Goal: Task Accomplishment & Management: Use online tool/utility

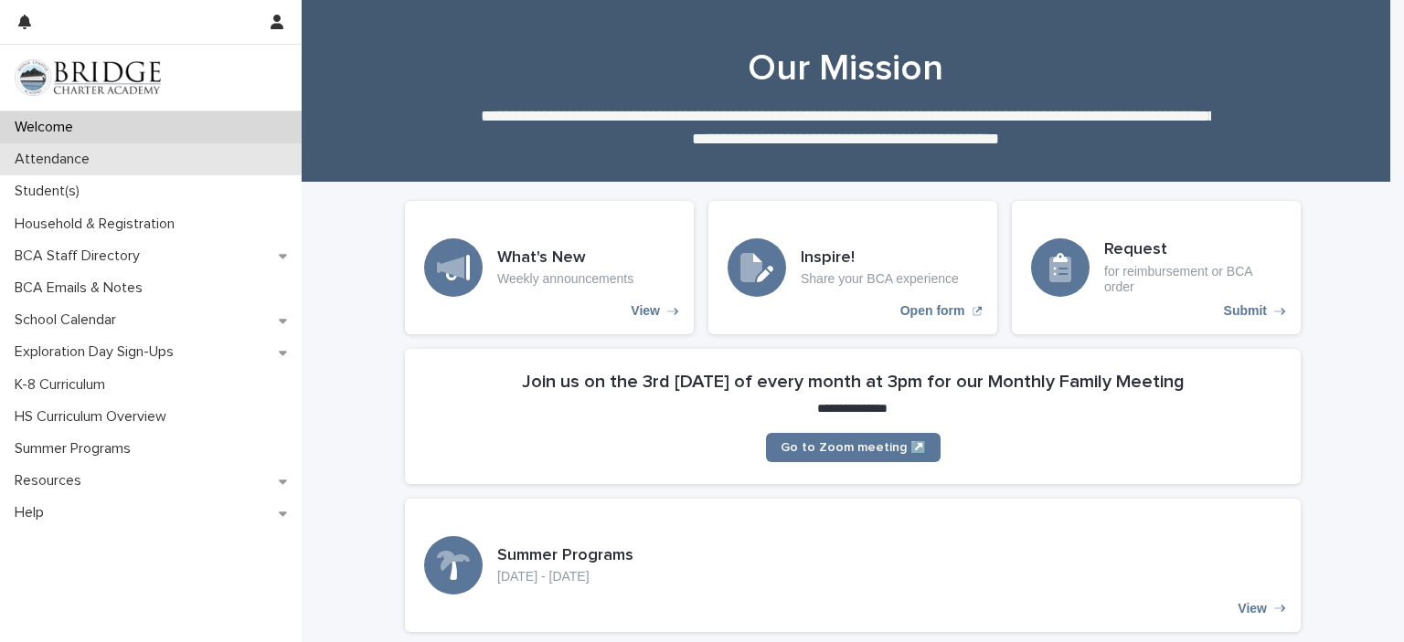
click at [160, 158] on div "Attendance" at bounding box center [151, 159] width 302 height 32
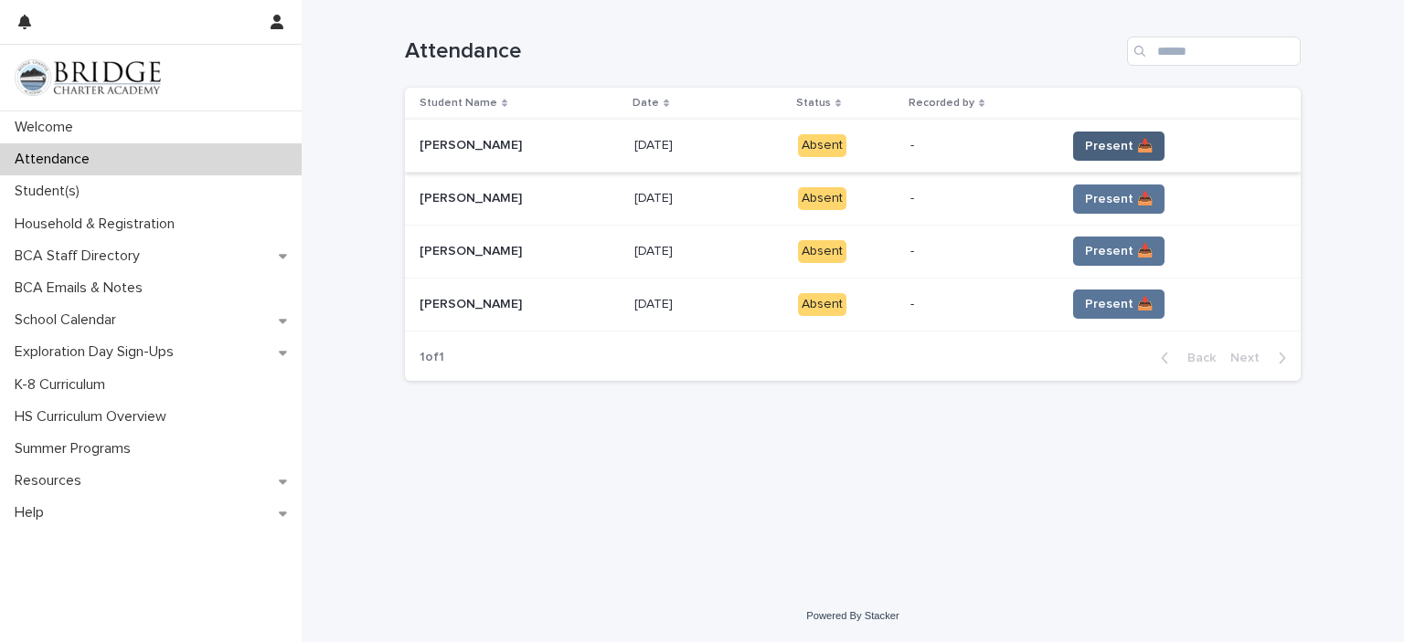
click at [1094, 143] on span "Present 📥" at bounding box center [1119, 146] width 68 height 18
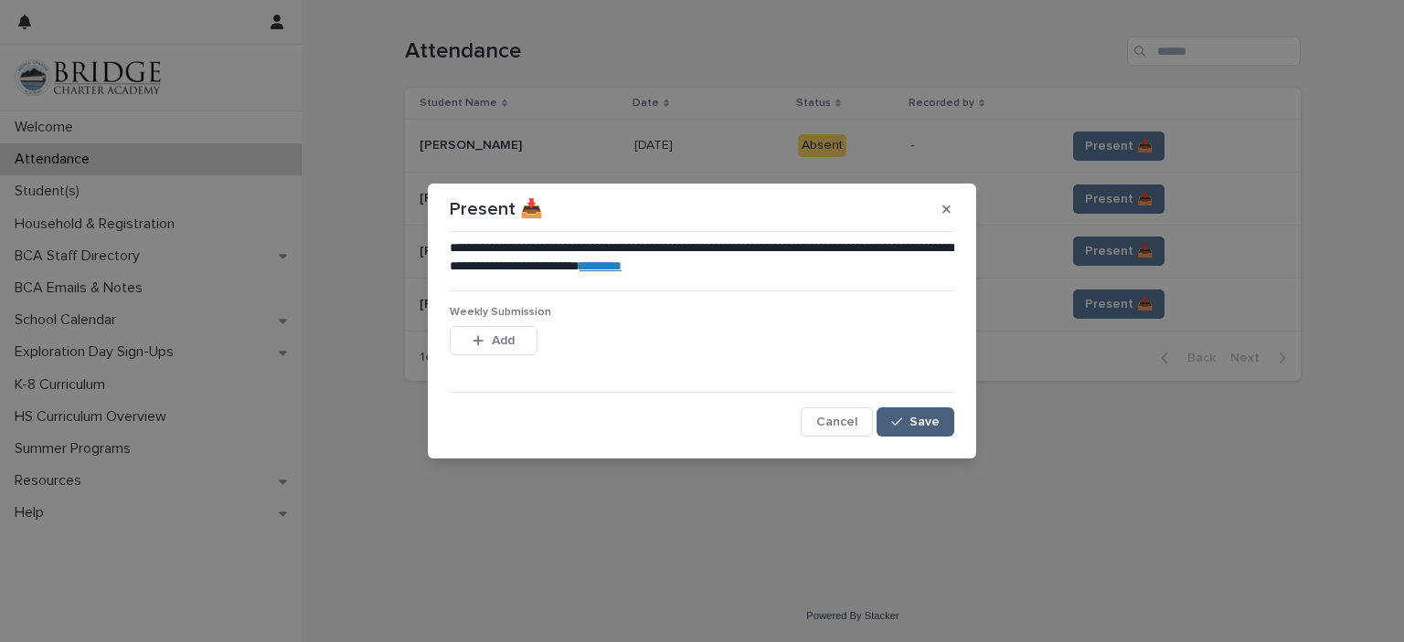
click at [935, 426] on span "Save" at bounding box center [924, 422] width 30 height 13
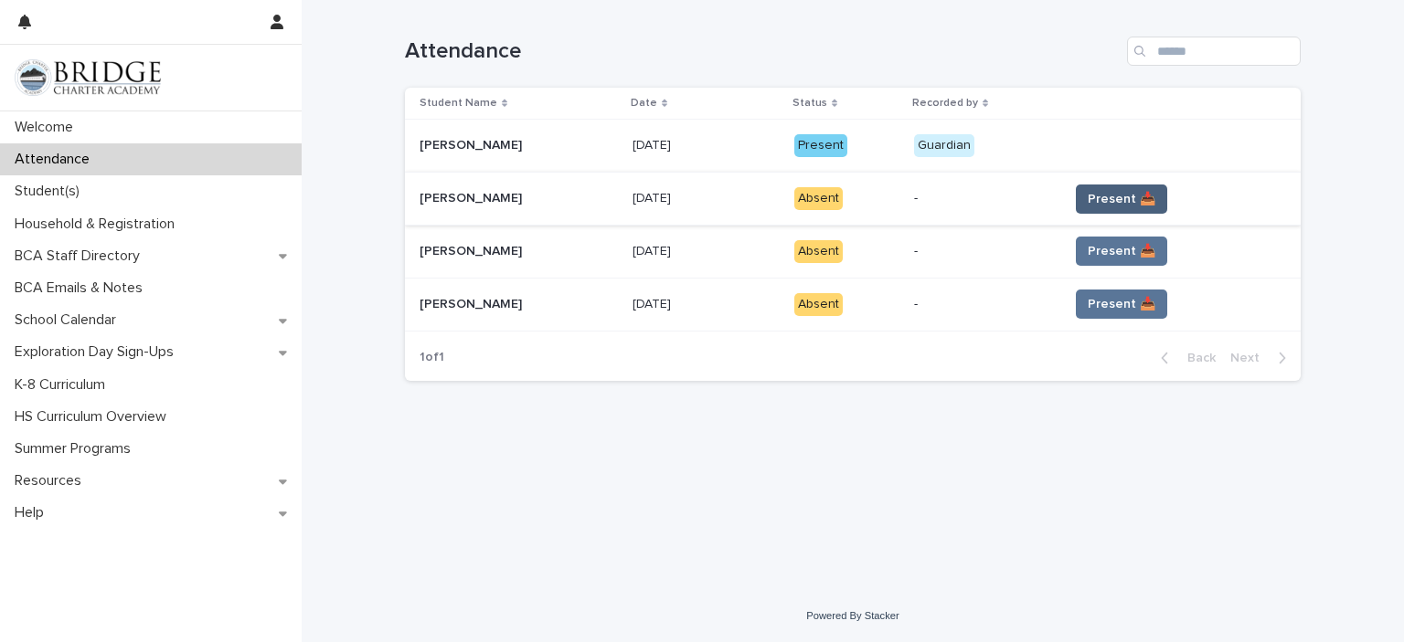
click at [1128, 200] on span "Present 📥" at bounding box center [1122, 199] width 68 height 18
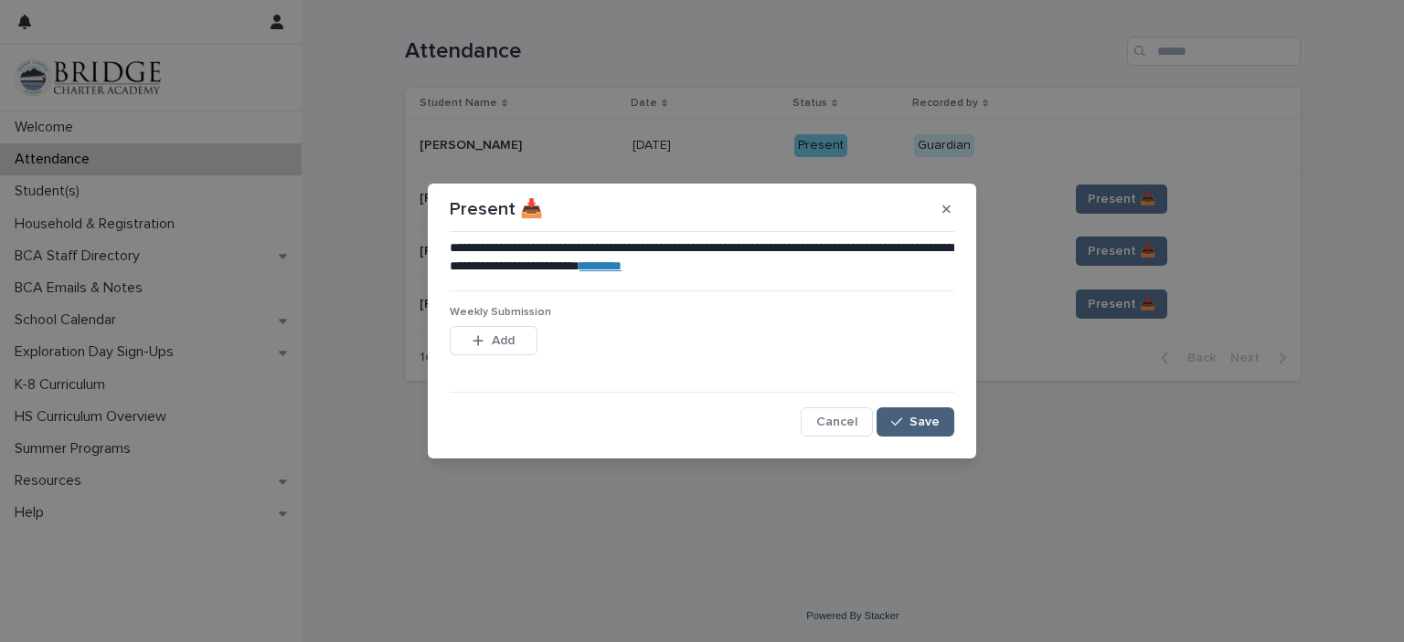
click at [940, 423] on button "Save" at bounding box center [915, 422] width 78 height 29
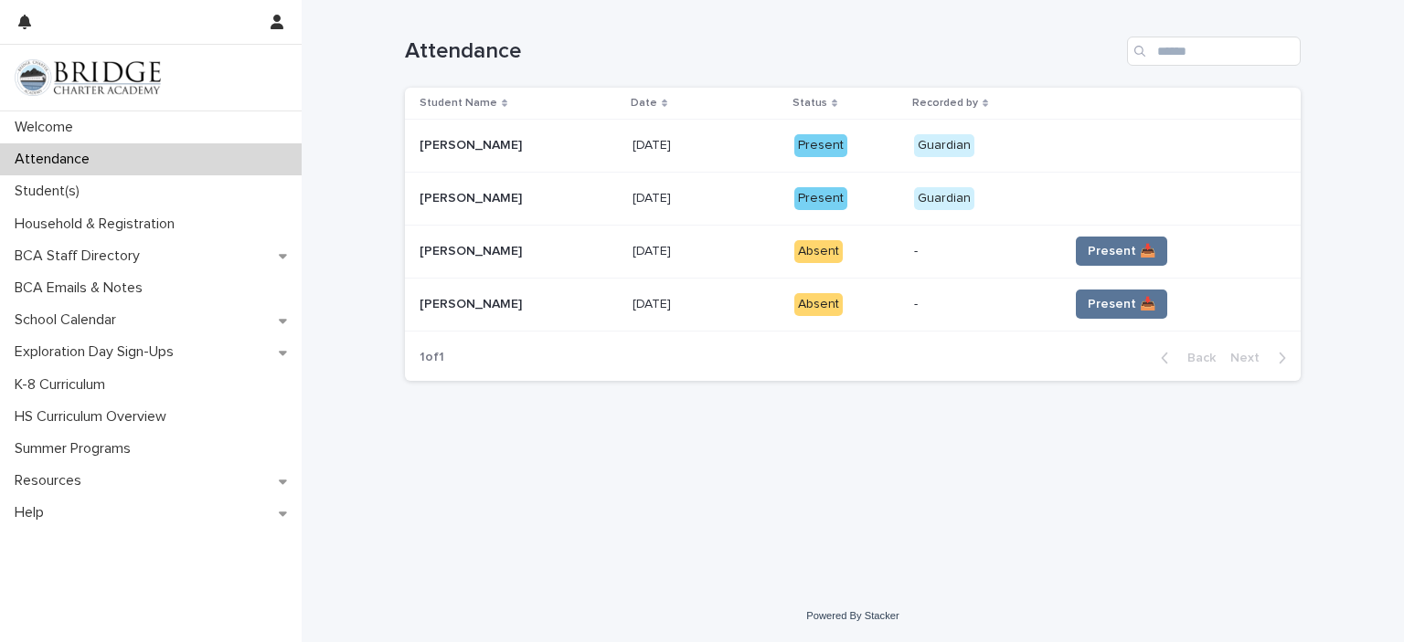
click at [1100, 251] on span "Present 📥" at bounding box center [1122, 251] width 68 height 18
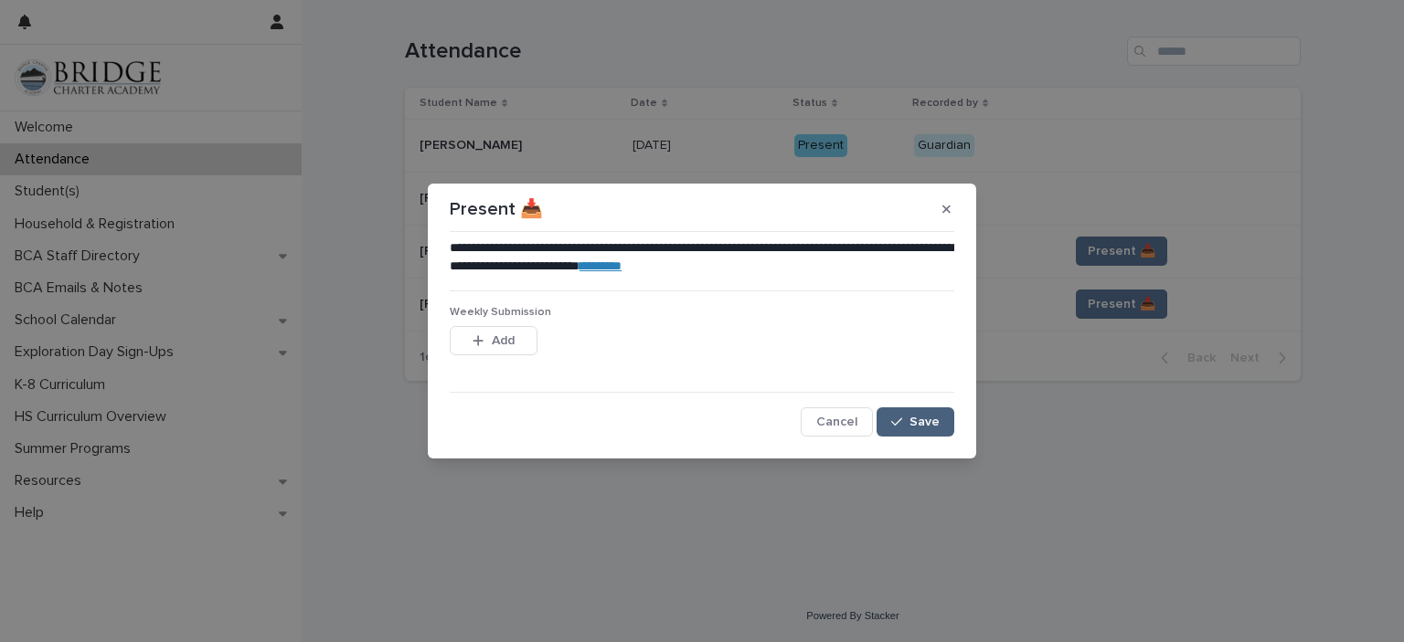
click at [922, 411] on button "Save" at bounding box center [915, 422] width 78 height 29
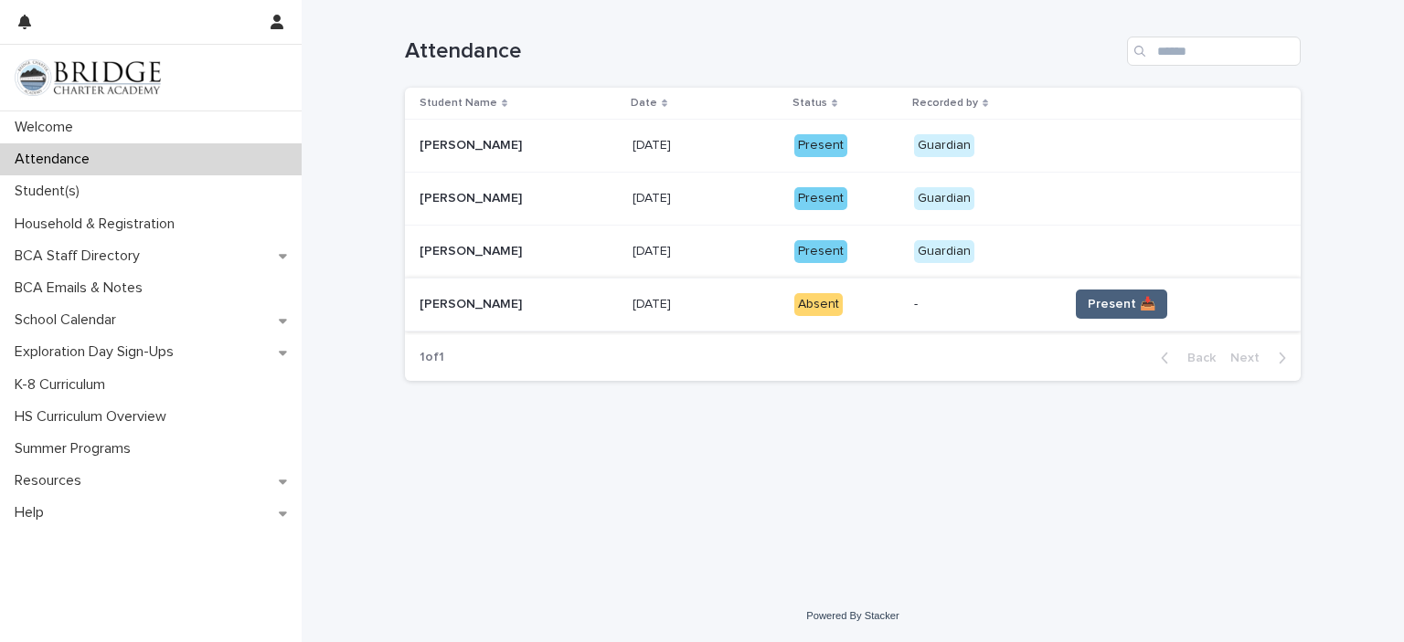
click at [1108, 301] on span "Present 📥" at bounding box center [1122, 304] width 68 height 18
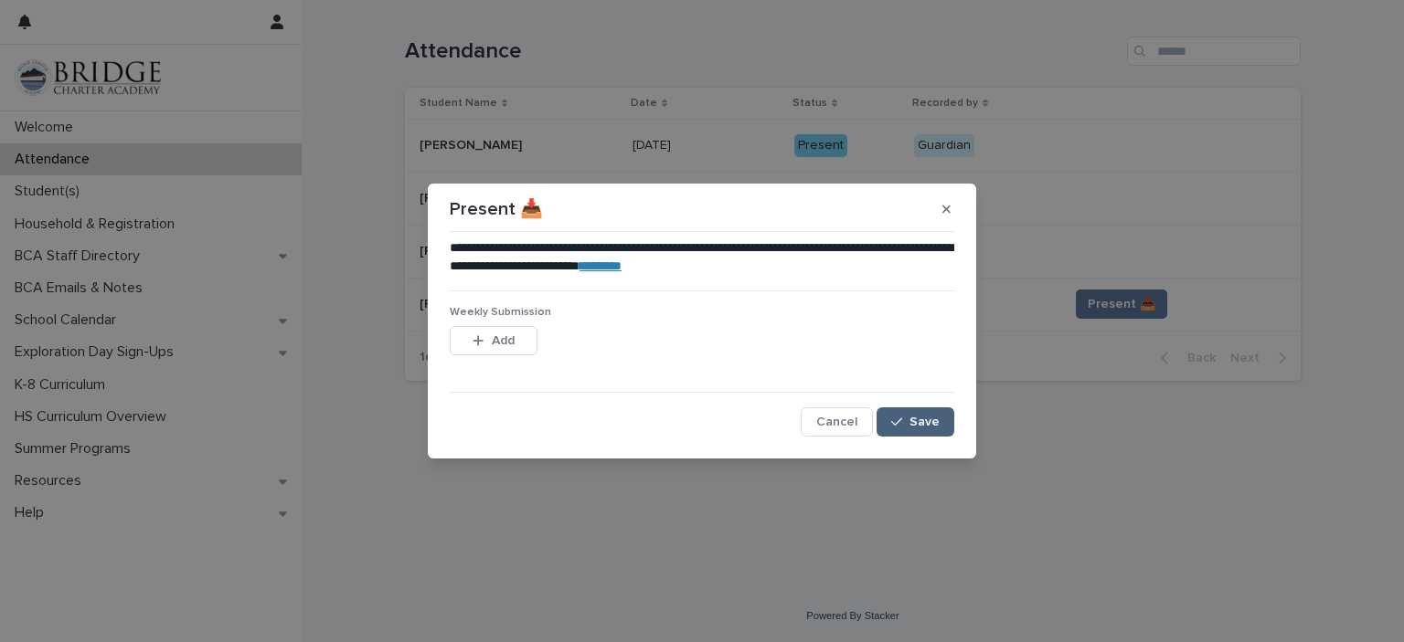
click at [932, 428] on span "Save" at bounding box center [924, 422] width 30 height 13
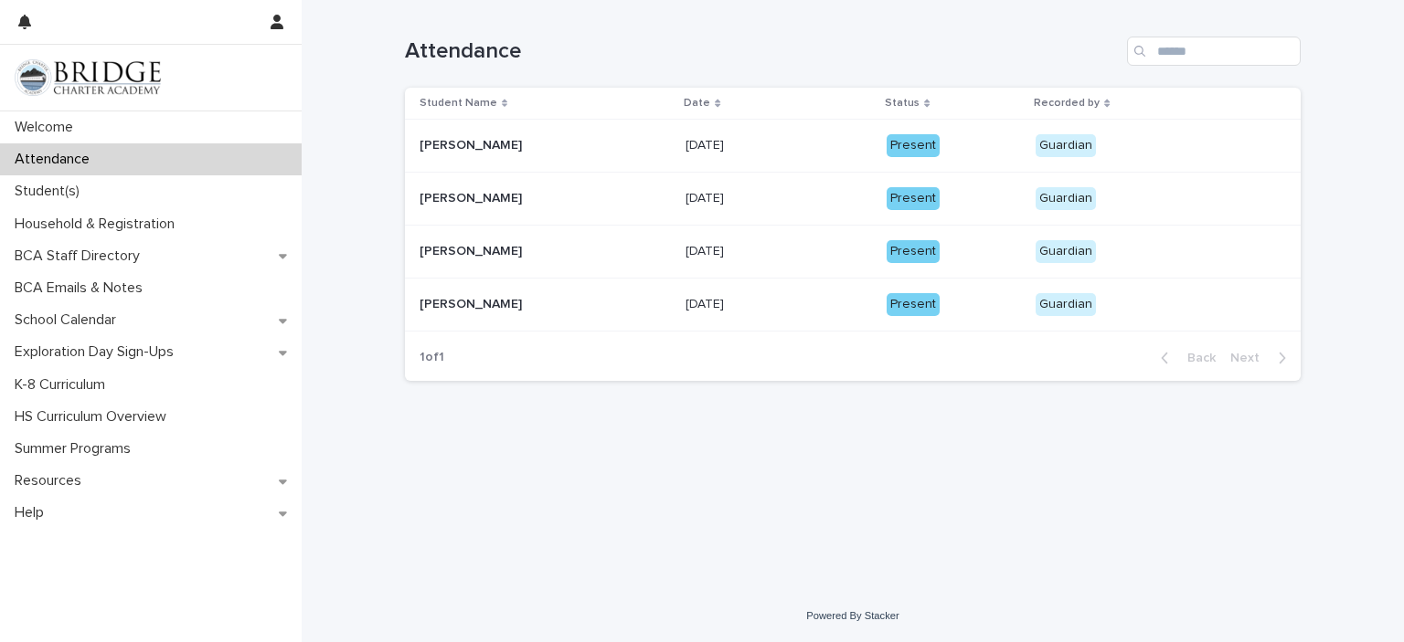
click at [946, 329] on td "Present" at bounding box center [953, 304] width 149 height 53
